Goal: Transaction & Acquisition: Purchase product/service

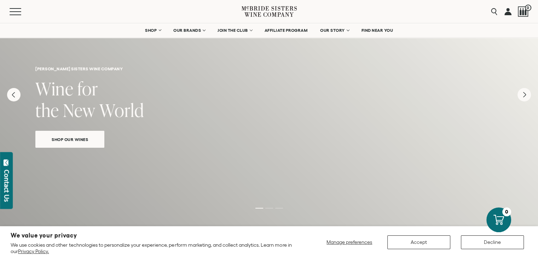
scroll to position [34, 0]
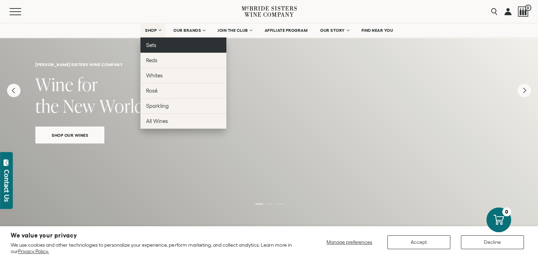
click at [151, 41] on link "Sets" at bounding box center [183, 44] width 86 height 15
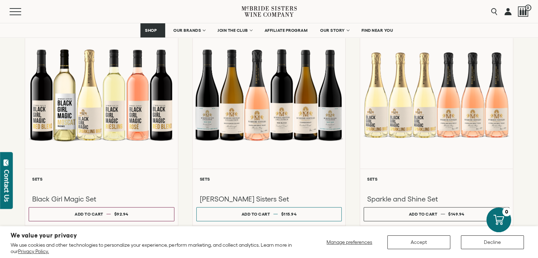
scroll to position [555, 0]
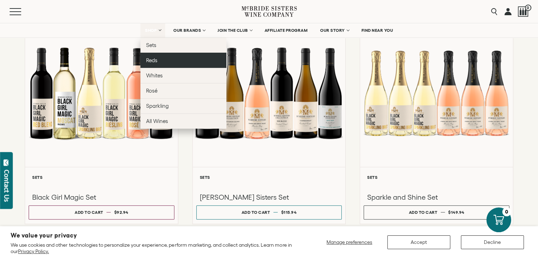
click at [159, 63] on link "Reds" at bounding box center [183, 60] width 86 height 15
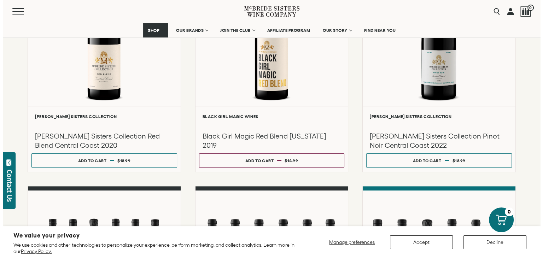
scroll to position [133, 0]
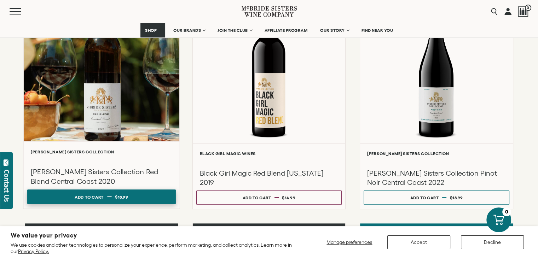
click at [139, 198] on button "Add to cart Regular price $18.99 Regular price Sale price $18.99 Unit price / p…" at bounding box center [101, 197] width 148 height 14
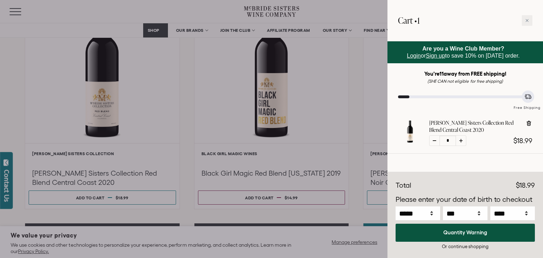
click at [463, 140] on div at bounding box center [461, 140] width 11 height 11
type input "*"
click at [463, 140] on div at bounding box center [461, 140] width 11 height 11
type input "*"
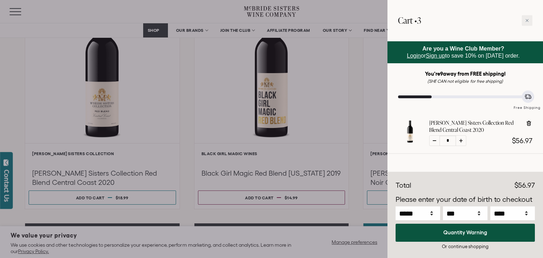
click at [357, 132] on div at bounding box center [271, 129] width 543 height 258
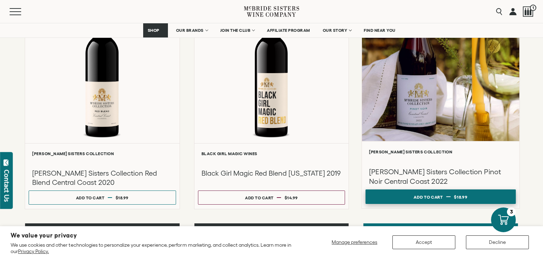
click at [461, 196] on span "$18.99" at bounding box center [460, 196] width 13 height 5
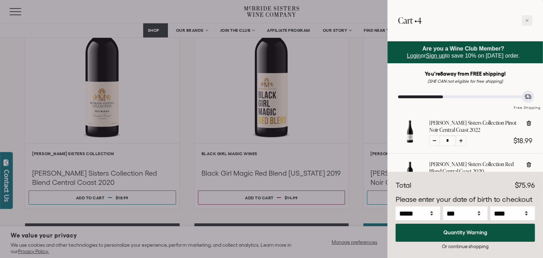
click at [461, 143] on div at bounding box center [461, 140] width 11 height 11
type input "*"
click at [351, 129] on div at bounding box center [271, 129] width 543 height 258
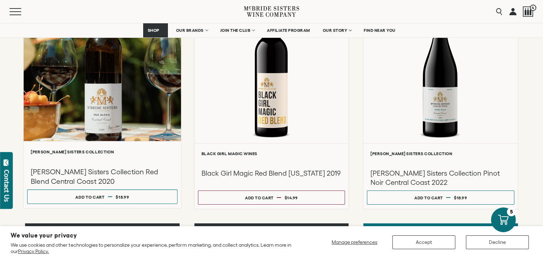
click at [174, 74] on div at bounding box center [102, 65] width 157 height 151
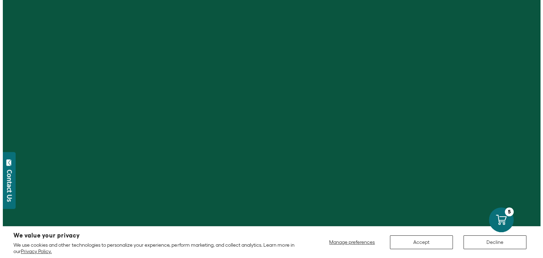
scroll to position [133, 0]
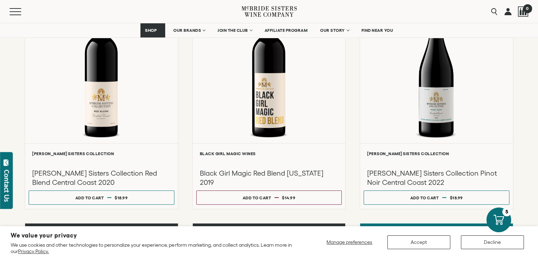
click at [519, 16] on div at bounding box center [523, 11] width 11 height 11
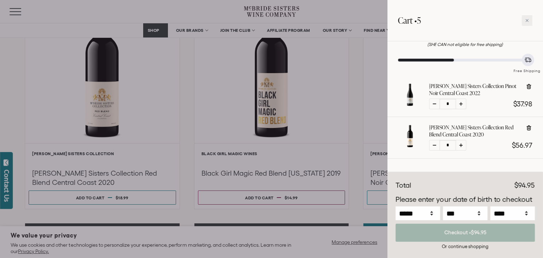
scroll to position [43, 0]
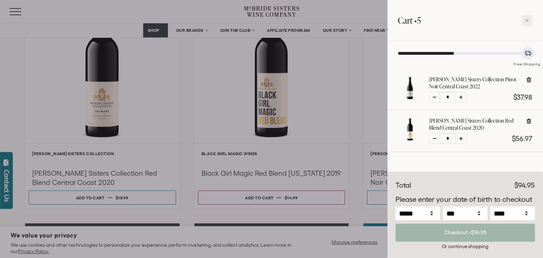
click at [528, 79] on icon at bounding box center [528, 79] width 7 height 7
type input "*"
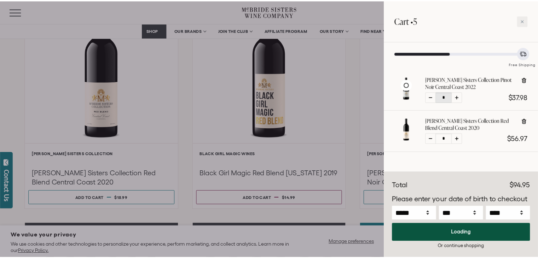
scroll to position [2, 0]
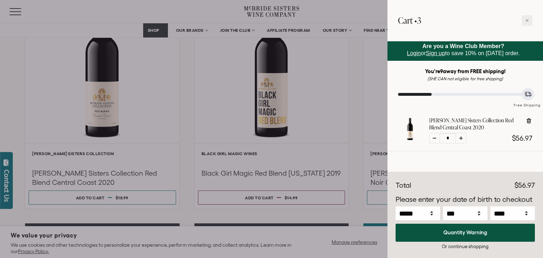
click at [457, 139] on div at bounding box center [461, 138] width 11 height 11
type input "*"
click at [359, 13] on div at bounding box center [271, 129] width 543 height 258
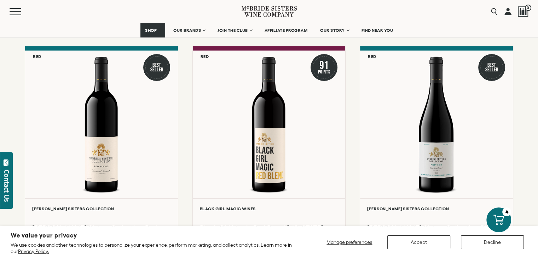
scroll to position [69, 0]
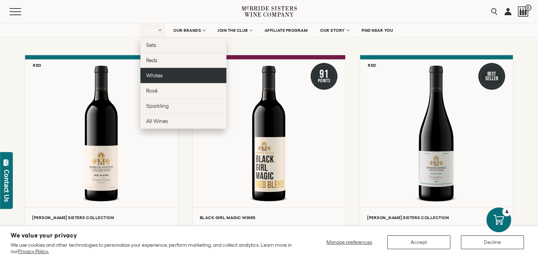
click at [159, 72] on span "Whites" at bounding box center [154, 75] width 17 height 6
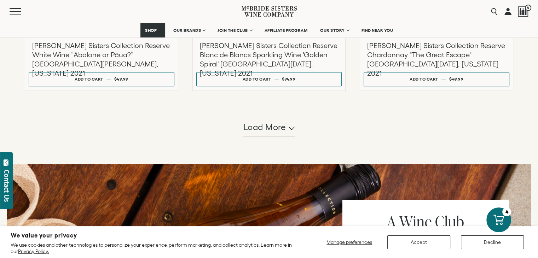
scroll to position [729, 0]
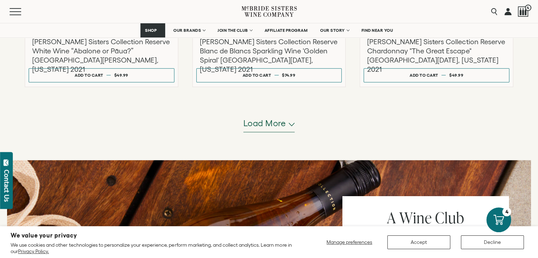
click at [269, 129] on span "Load more" at bounding box center [264, 123] width 43 height 12
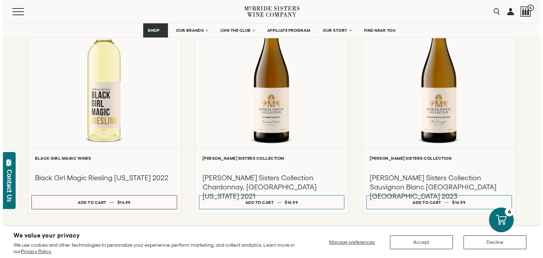
scroll to position [374, 0]
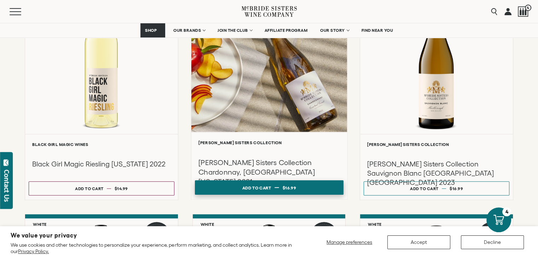
click at [302, 183] on button "Add to cart Regular price $16.99 Regular price Sale price $16.99 Unit price / p…" at bounding box center [269, 187] width 148 height 14
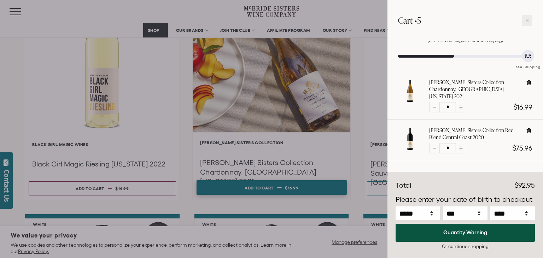
scroll to position [40, 0]
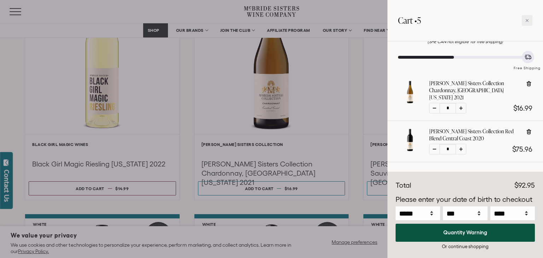
click at [461, 104] on div at bounding box center [461, 108] width 11 height 11
type input "*"
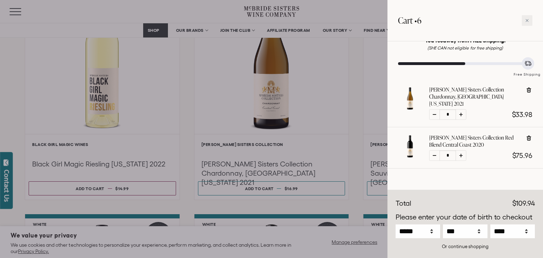
scroll to position [26, 0]
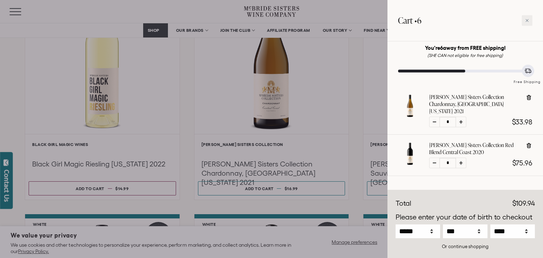
click at [460, 117] on div at bounding box center [461, 122] width 11 height 11
type input "*"
click at [461, 120] on icon at bounding box center [461, 122] width 4 height 4
type input "*"
click at [371, 130] on div at bounding box center [271, 129] width 543 height 258
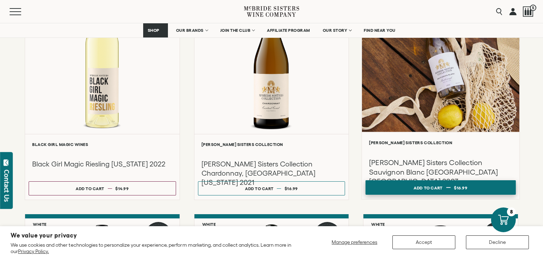
click at [387, 187] on button "Add to cart Regular price $16.99 Regular price Sale price $16.99 Unit price / p…" at bounding box center [441, 187] width 150 height 14
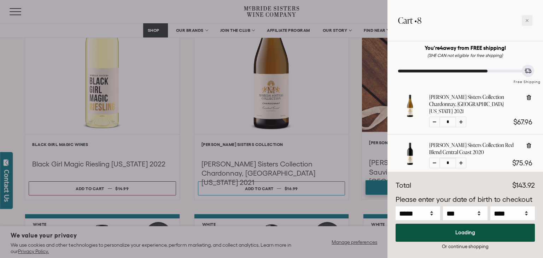
scroll to position [40, 0]
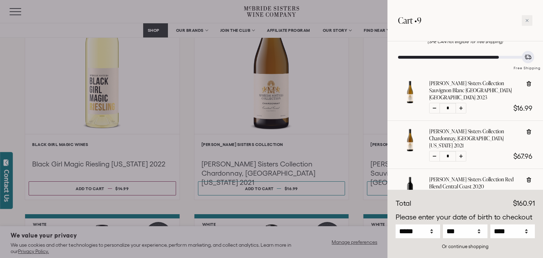
click at [463, 103] on div at bounding box center [461, 108] width 11 height 11
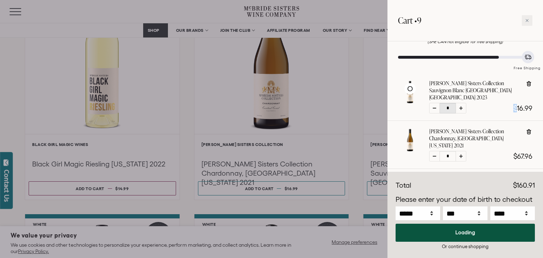
click at [463, 103] on div at bounding box center [461, 108] width 11 height 11
type input "*"
click at [463, 103] on div at bounding box center [461, 108] width 11 height 11
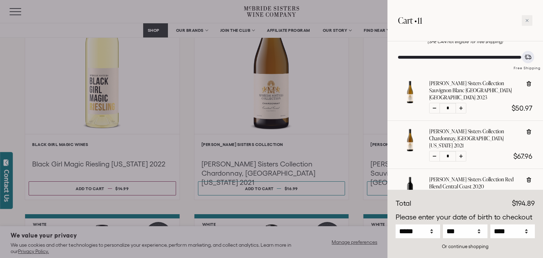
click at [463, 103] on div at bounding box center [461, 108] width 11 height 11
type input "*"
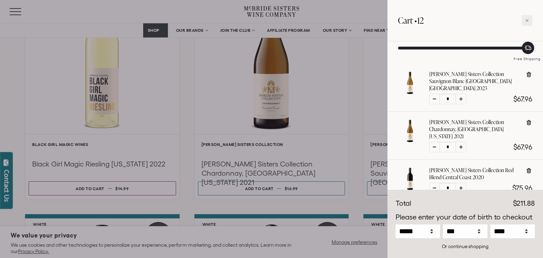
scroll to position [51, 0]
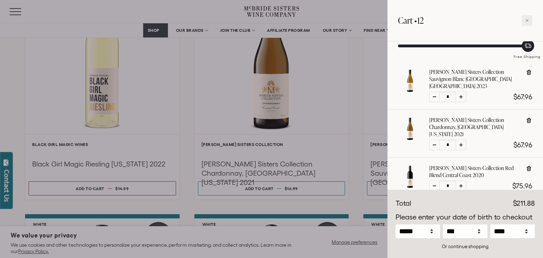
click at [322, 134] on div at bounding box center [271, 129] width 543 height 258
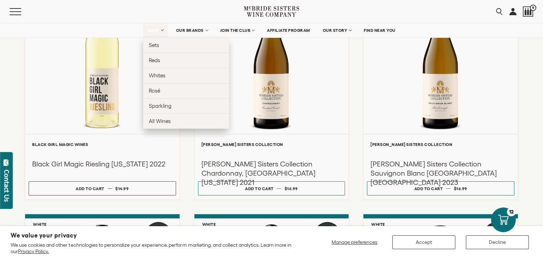
click at [153, 29] on span "SHOP" at bounding box center [154, 30] width 12 height 5
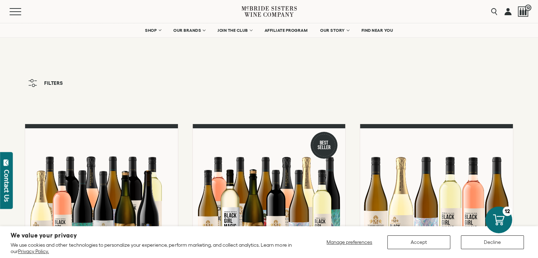
click at [496, 221] on icon at bounding box center [498, 219] width 11 height 11
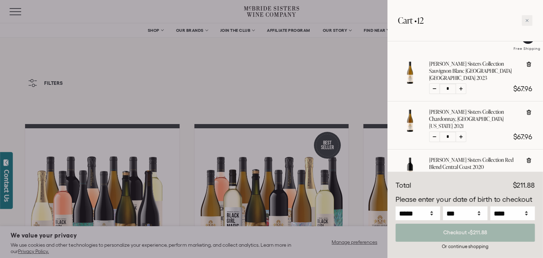
scroll to position [54, 0]
